Goal: Information Seeking & Learning: Learn about a topic

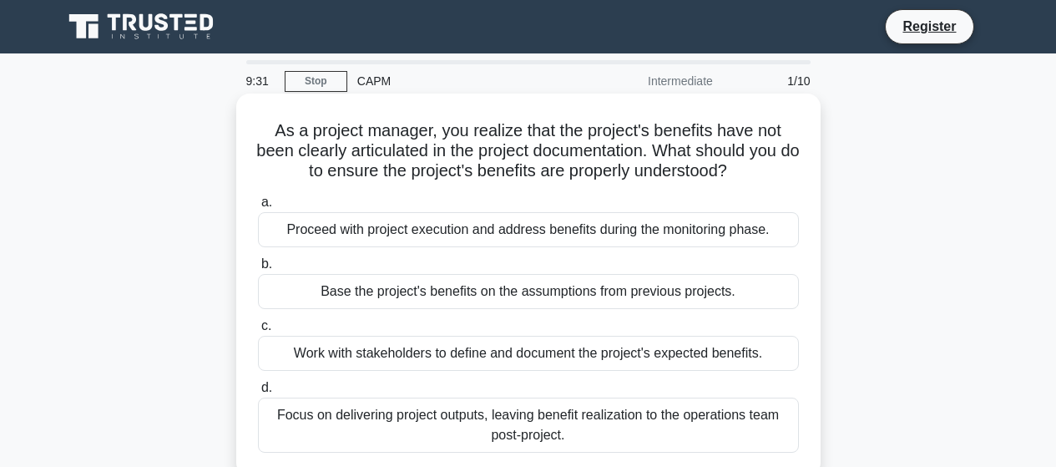
click at [398, 361] on div "Work with stakeholders to define and document the project's expected benefits." at bounding box center [528, 353] width 541 height 35
click at [258, 331] on input "c. Work with stakeholders to define and document the project's expected benefit…" at bounding box center [258, 326] width 0 height 11
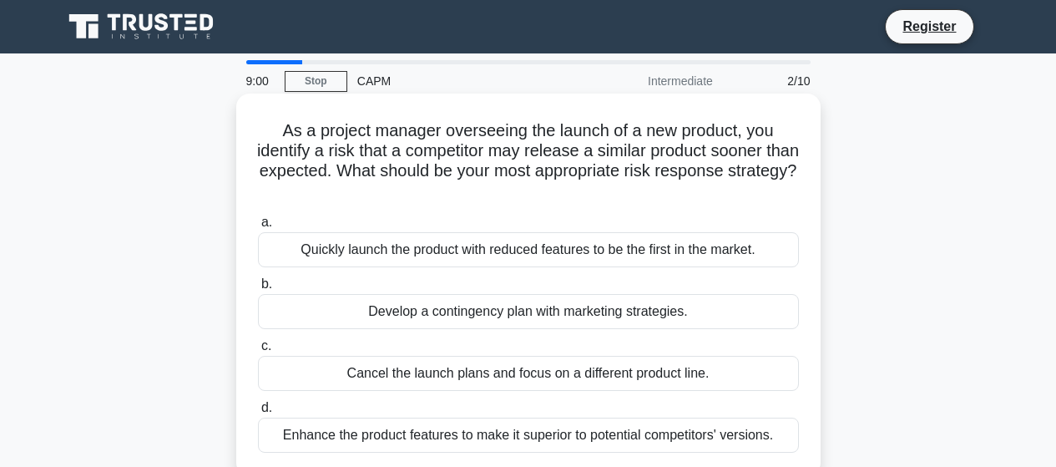
click at [417, 315] on div "Develop a contingency plan with marketing strategies." at bounding box center [528, 311] width 541 height 35
click at [258, 290] on input "b. Develop a contingency plan with marketing strategies." at bounding box center [258, 284] width 0 height 11
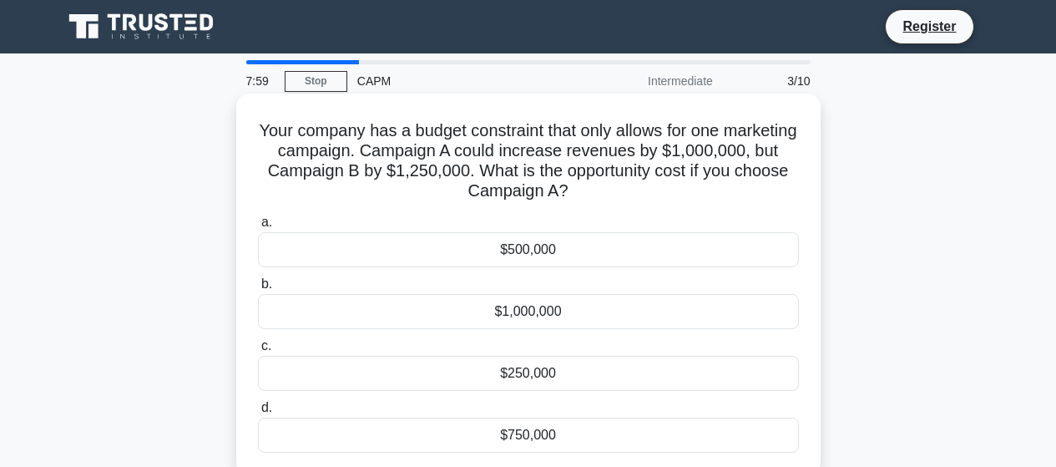
click at [521, 379] on div "$250,000" at bounding box center [528, 373] width 541 height 35
click at [258, 351] on input "c. $250,000" at bounding box center [258, 346] width 0 height 11
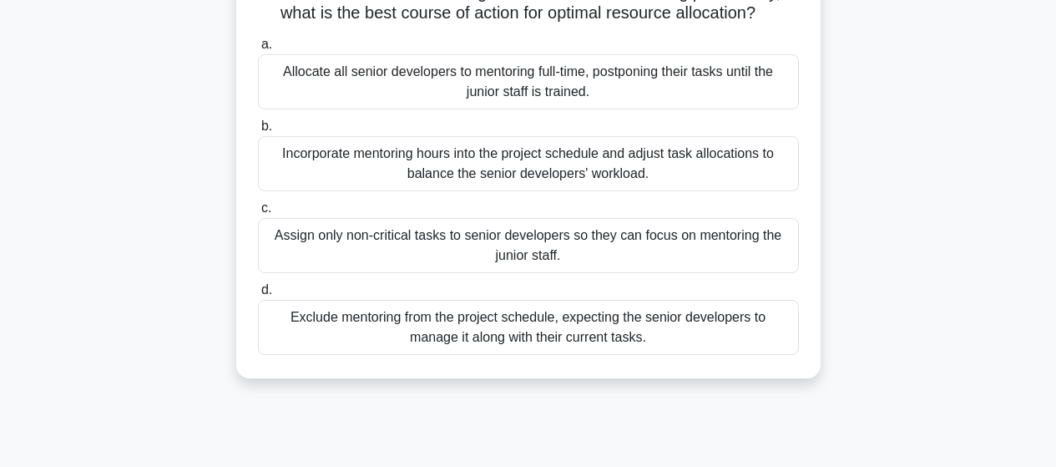
scroll to position [200, 0]
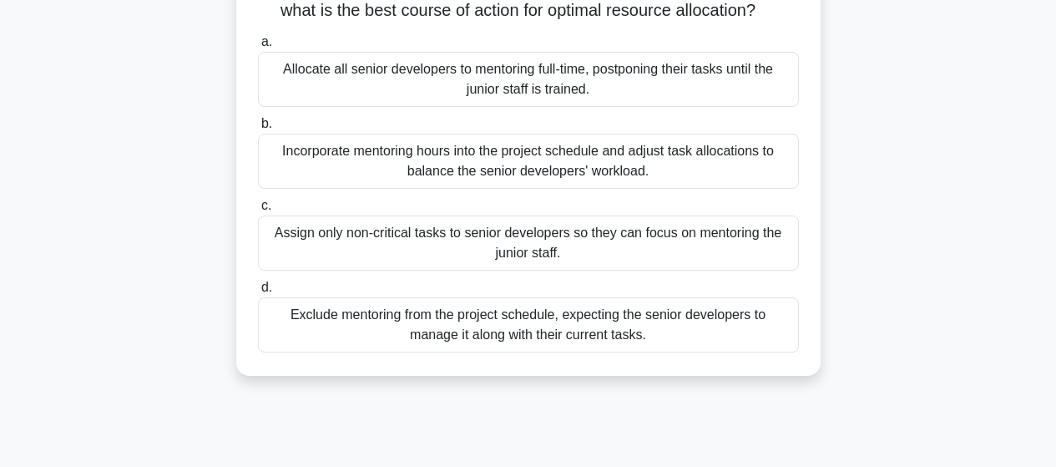
click at [497, 260] on div "Assign only non-critical tasks to senior developers so they can focus on mentor…" at bounding box center [528, 242] width 541 height 55
click at [258, 211] on input "c. Assign only non-critical tasks to senior developers so they can focus on men…" at bounding box center [258, 205] width 0 height 11
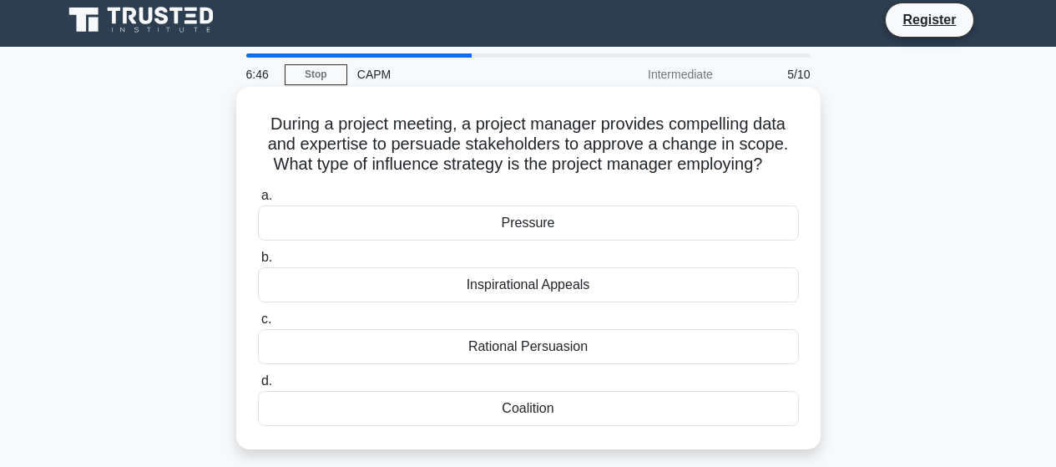
scroll to position [0, 0]
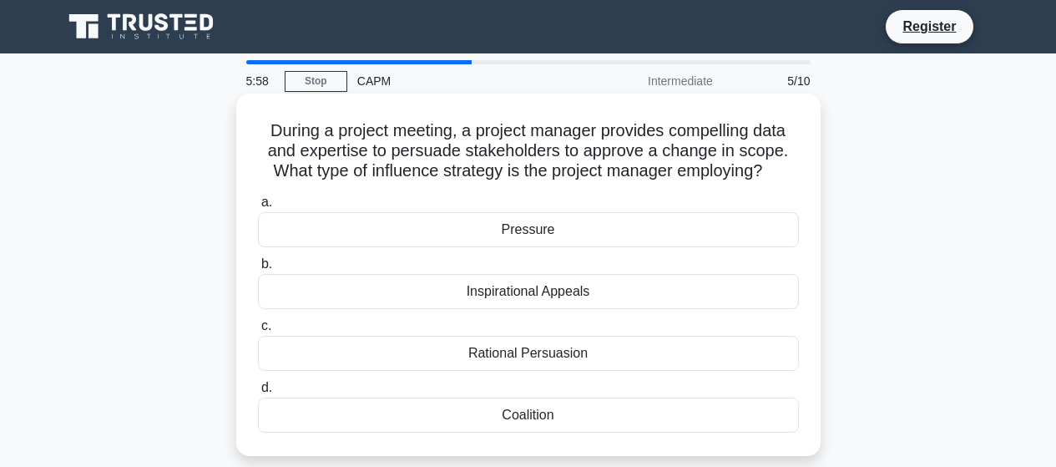
click at [524, 297] on div "Inspirational Appeals" at bounding box center [528, 291] width 541 height 35
click at [258, 270] on input "b. Inspirational Appeals" at bounding box center [258, 264] width 0 height 11
